Goal: Communication & Community: Answer question/provide support

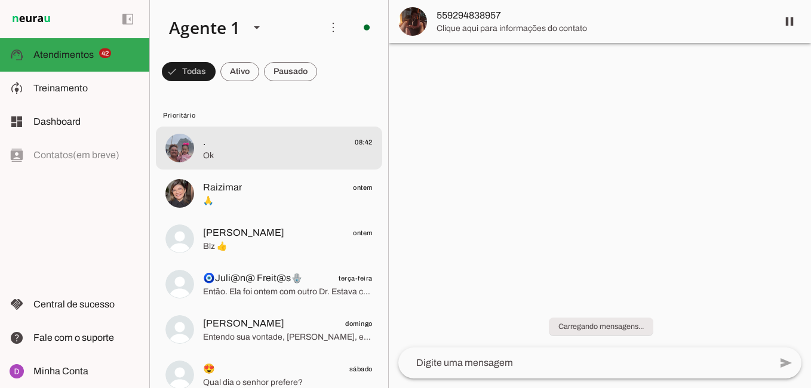
click at [259, 150] on span "Ok" at bounding box center [288, 156] width 170 height 12
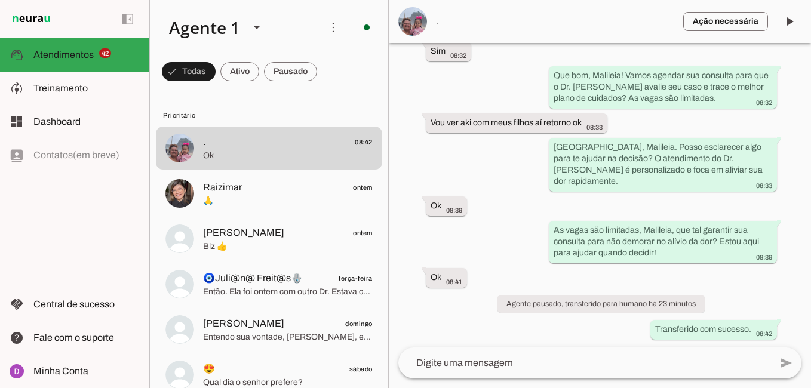
scroll to position [627, 0]
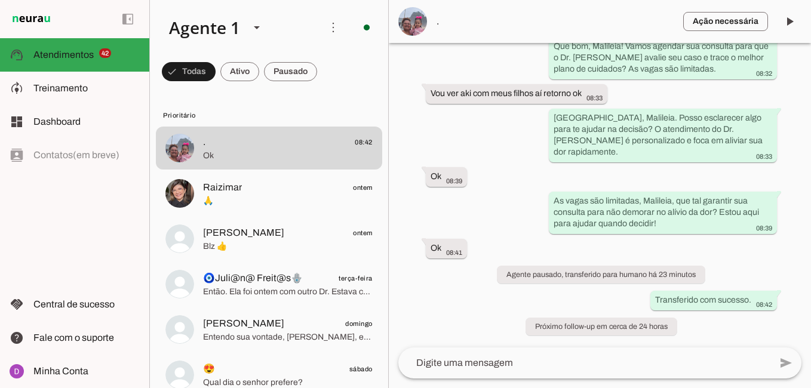
click at [494, 358] on textarea at bounding box center [584, 363] width 372 height 14
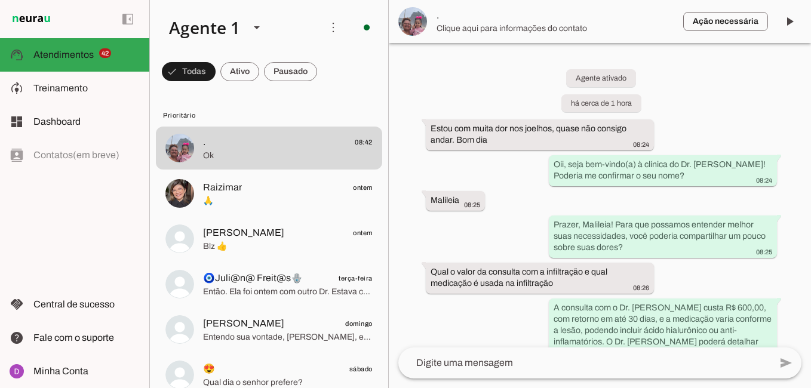
click at [475, 367] on textarea at bounding box center [584, 363] width 372 height 14
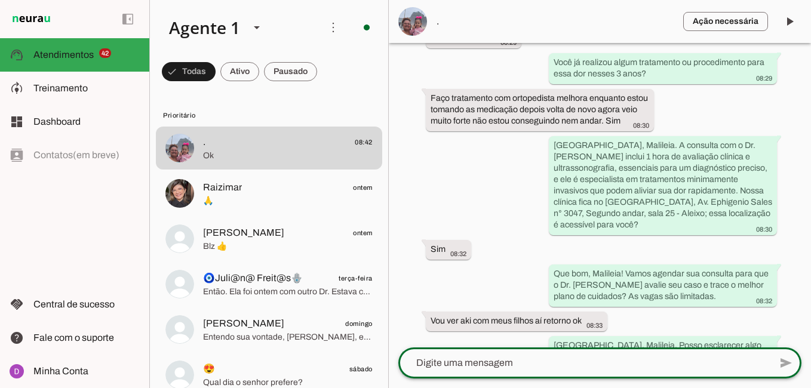
scroll to position [627, 0]
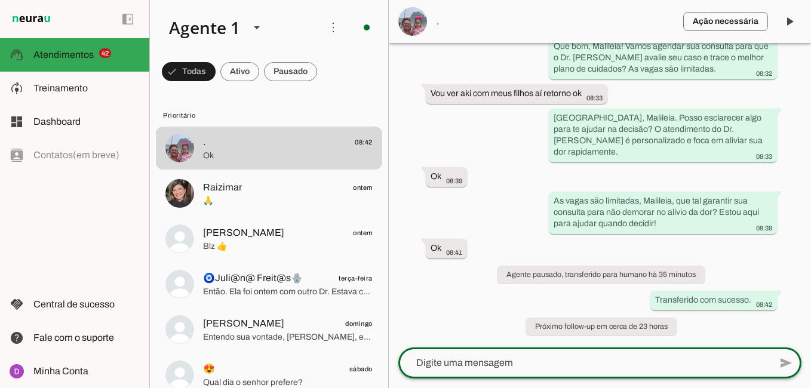
click at [504, 368] on textarea at bounding box center [584, 363] width 372 height 14
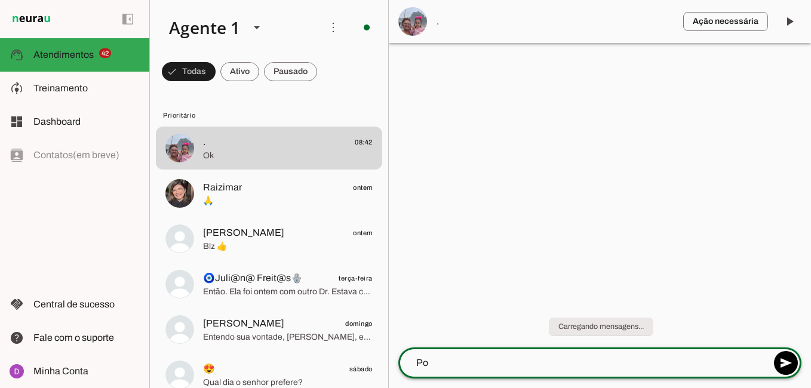
type textarea "P"
type textarea "E"
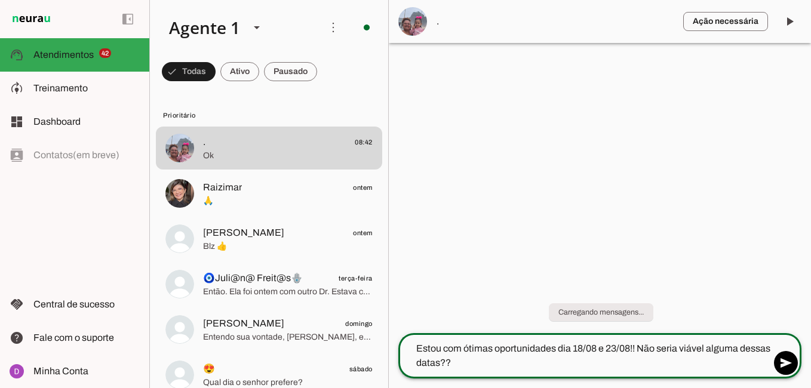
click at [636, 350] on textarea "Estou com ótimas oportunidades dia 18/08 e 23/08!! Não seria viável alguma dess…" at bounding box center [584, 355] width 372 height 29
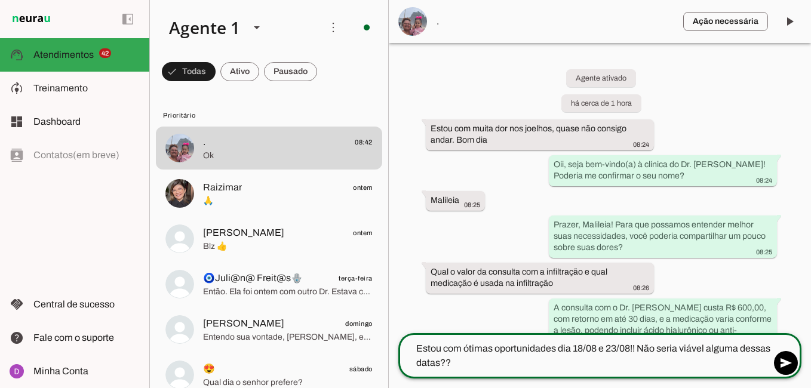
click at [639, 347] on textarea "Estou com ótimas oportunidades dia 18/08 e 23/08!! Não seria viável alguma dess…" at bounding box center [584, 355] width 372 height 29
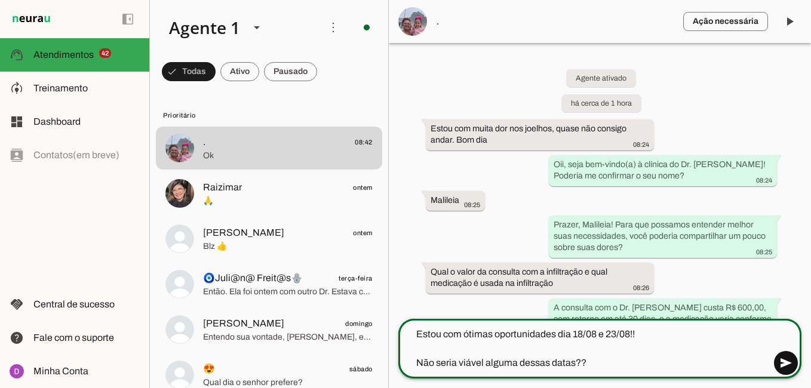
type textarea "Estou com ótimas oportunidades dia 18/08 e 23/08!! Não seria viável alguma dess…"
type md-outlined-text-field "Estou com ótimas oportunidades dia 18/08 e 23/08!! Não seria viável alguma dess…"
click at [784, 362] on span at bounding box center [785, 363] width 29 height 29
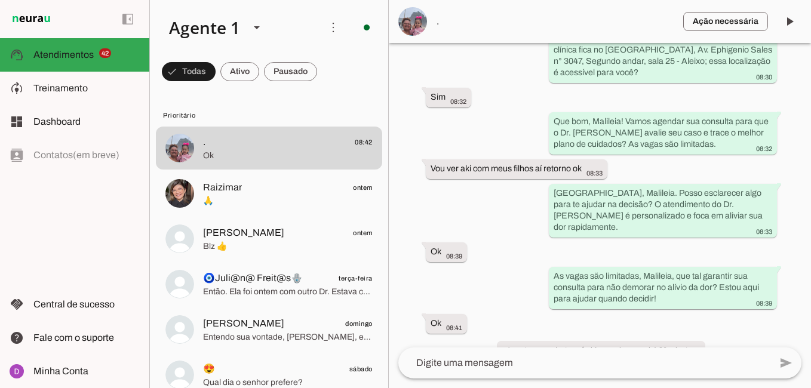
scroll to position [682, 0]
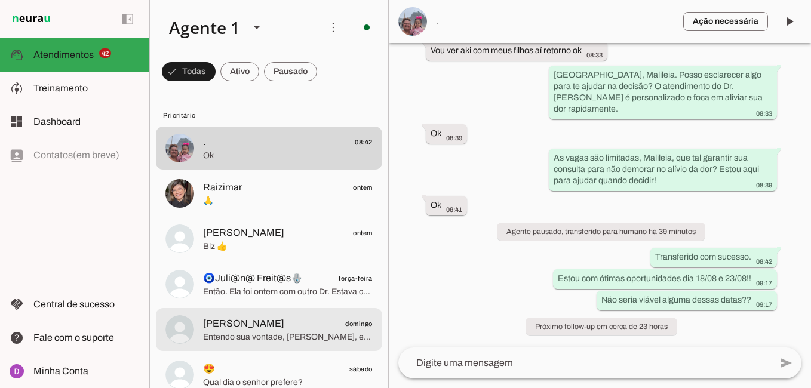
click at [301, 336] on span "Entendo sua vontade, [PERSON_NAME], e o Dr. [PERSON_NAME] foca em tratamentos q…" at bounding box center [288, 337] width 170 height 12
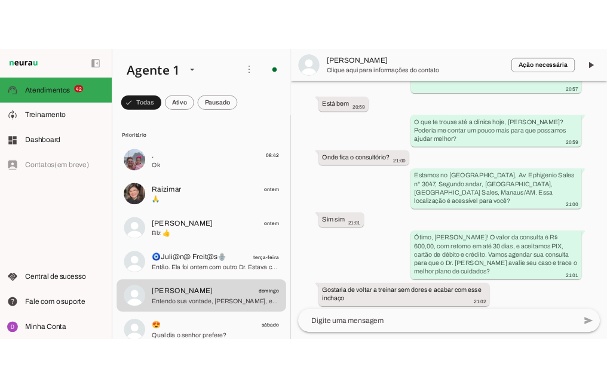
scroll to position [1112, 0]
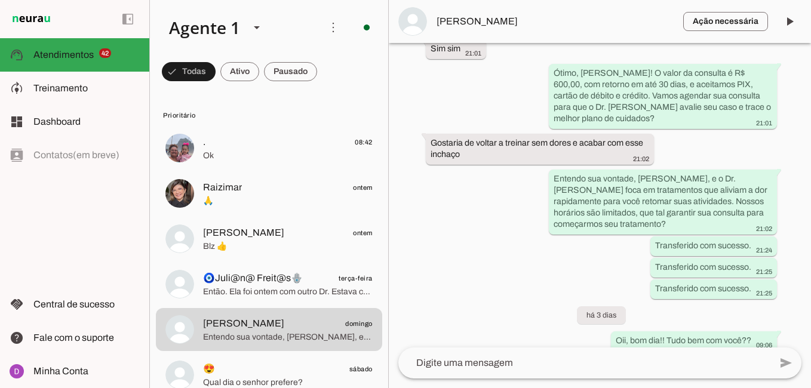
click at [498, 272] on div "Agente ativado Agente pausado, transferido para humano há 4 dias Agente pausado…" at bounding box center [600, 195] width 422 height 304
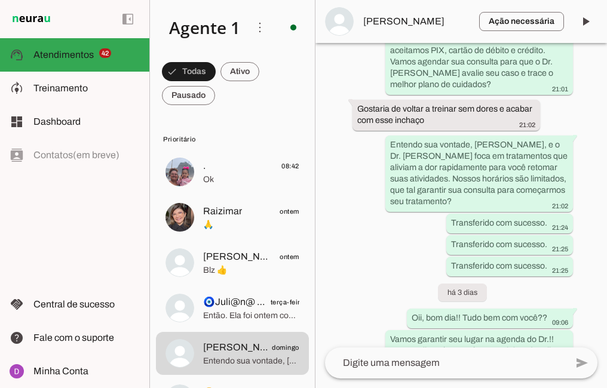
scroll to position [0, 0]
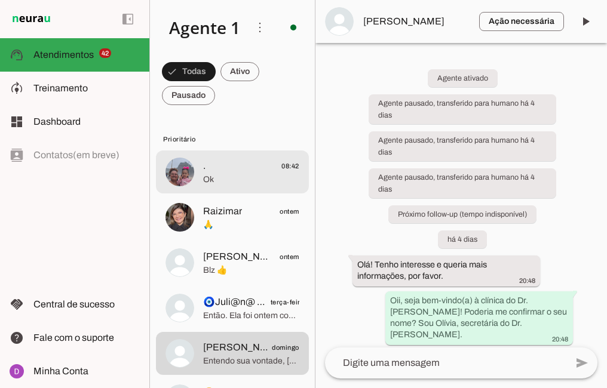
click at [248, 160] on span ". 08:42" at bounding box center [251, 166] width 96 height 15
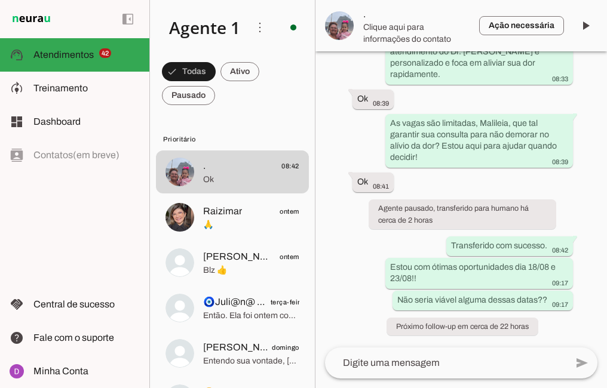
scroll to position [807, 0]
